Goal: Check status: Check status

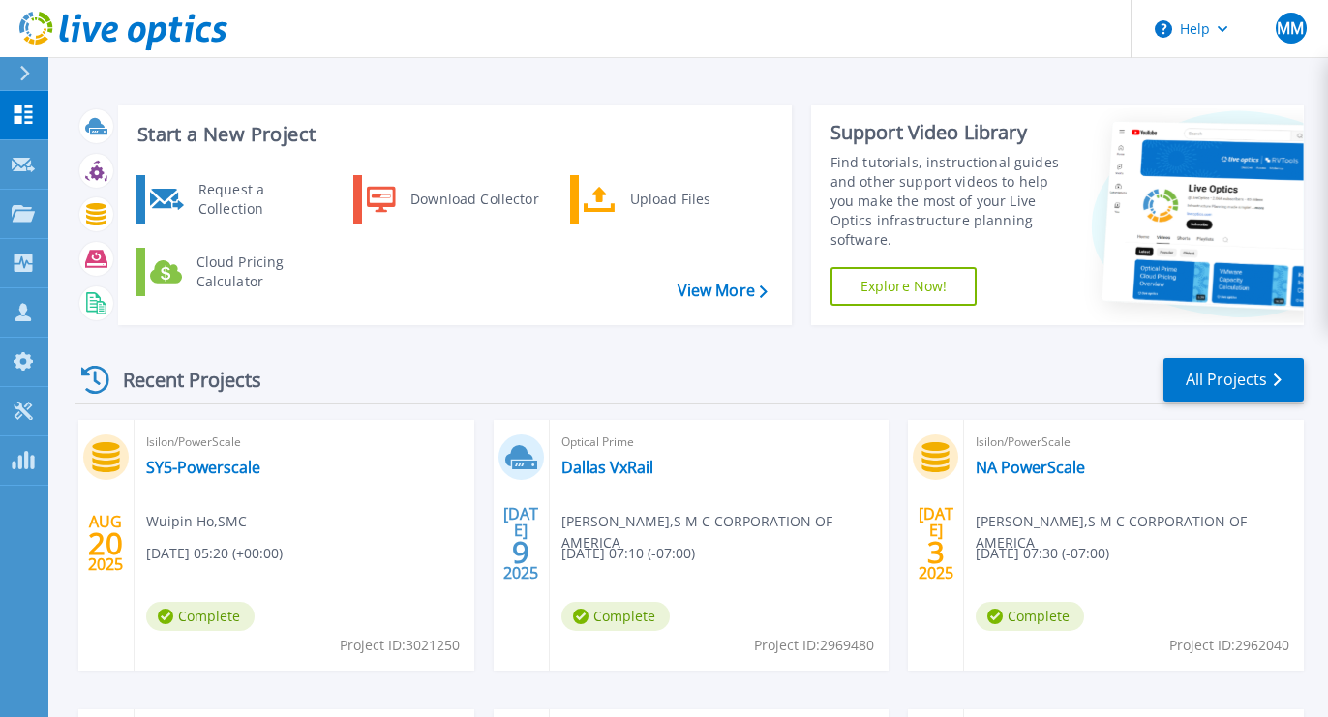
click at [63, 647] on div "AUG 20 2025 Isilon/PowerScale SY5-Powerscale Wuipin Ho , SMC 08/20/2025, 05:20 …" at bounding box center [681, 709] width 1244 height 579
click at [404, 649] on span "Project ID: 3021250" at bounding box center [400, 645] width 120 height 21
drag, startPoint x: 407, startPoint y: 646, endPoint x: 486, endPoint y: 645, distance: 78.4
click at [486, 645] on div "AUG 20 2025 Isilon/PowerScale SY5-Powerscale Wuipin Ho , SMC 08/20/2025, 05:20 …" at bounding box center [681, 709] width 1244 height 579
copy div "3021250"
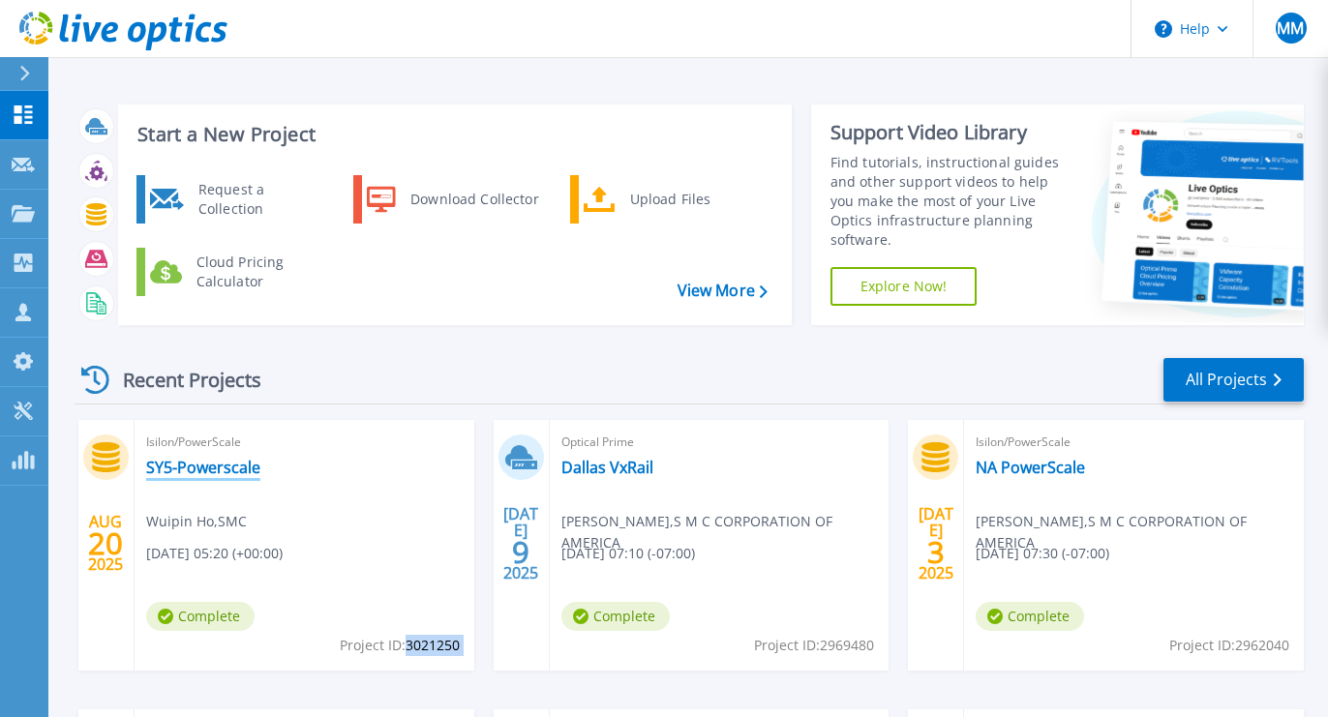
click at [213, 468] on link "SY5-Powerscale" at bounding box center [203, 467] width 114 height 19
click at [356, 642] on span "Project ID: 3021250" at bounding box center [400, 645] width 120 height 21
click at [413, 642] on span "Project ID: 3021250" at bounding box center [400, 645] width 120 height 21
copy span "3021250"
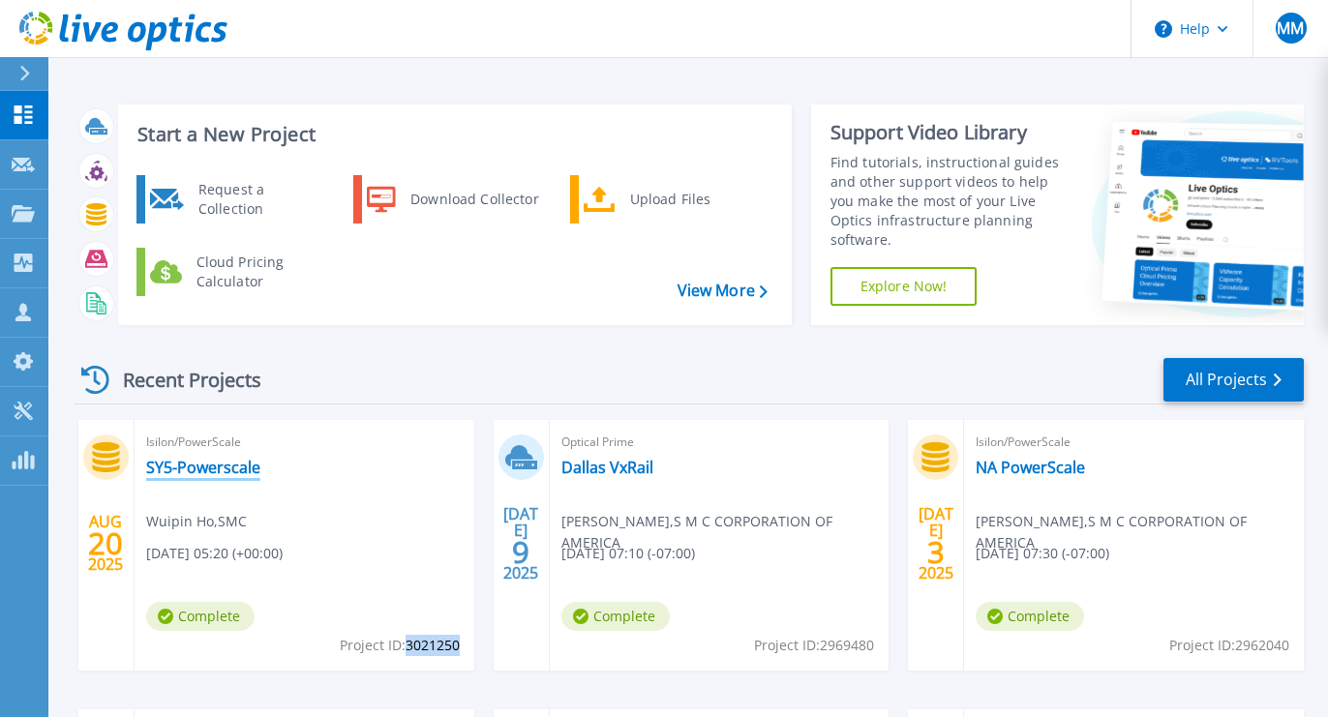
click at [212, 467] on link "SY5-Powerscale" at bounding box center [203, 467] width 114 height 19
